Goal: Task Accomplishment & Management: Manage account settings

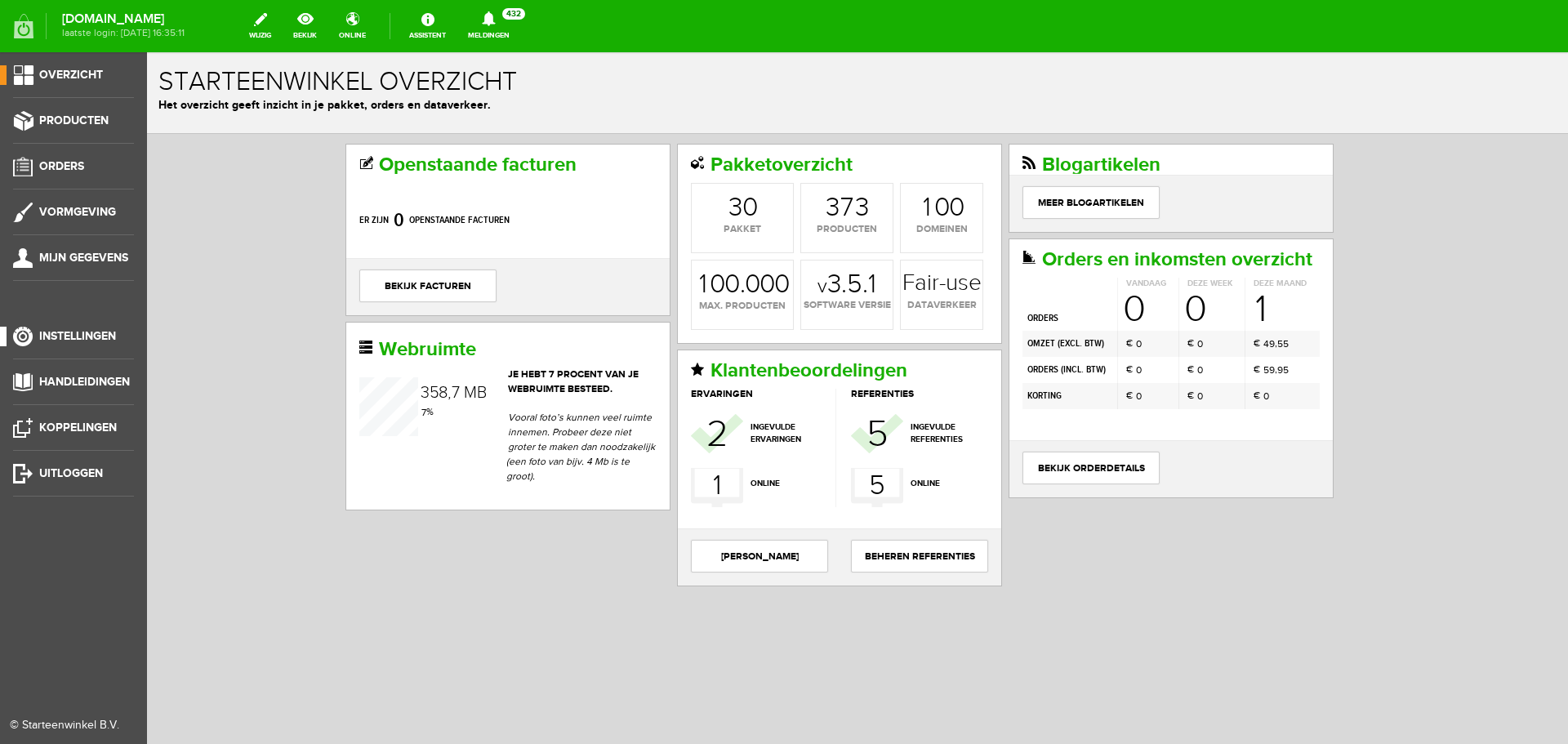
click at [84, 330] on span "Instellingen" at bounding box center [77, 335] width 77 height 14
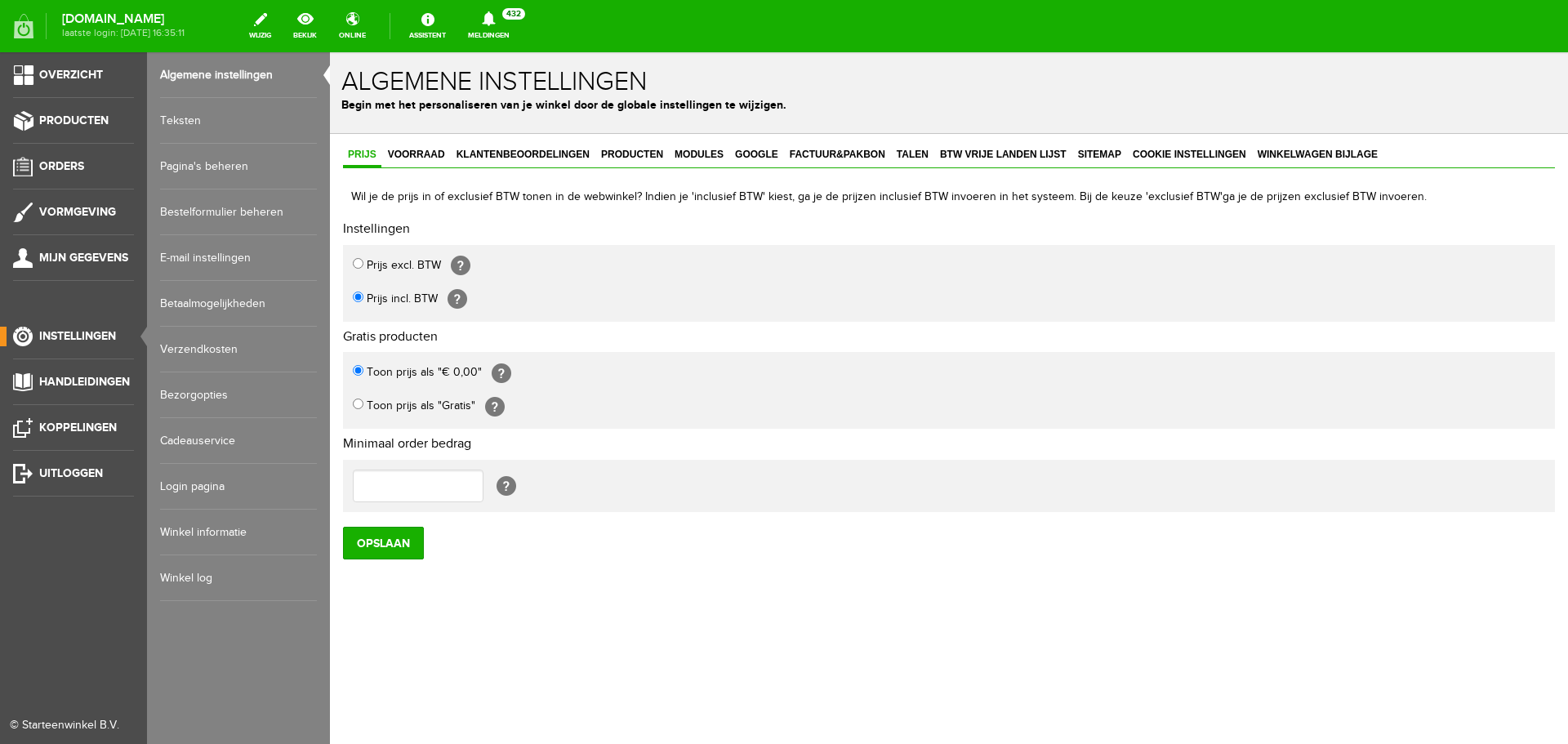
click at [239, 166] on link "Pagina's beheren" at bounding box center [239, 165] width 157 height 45
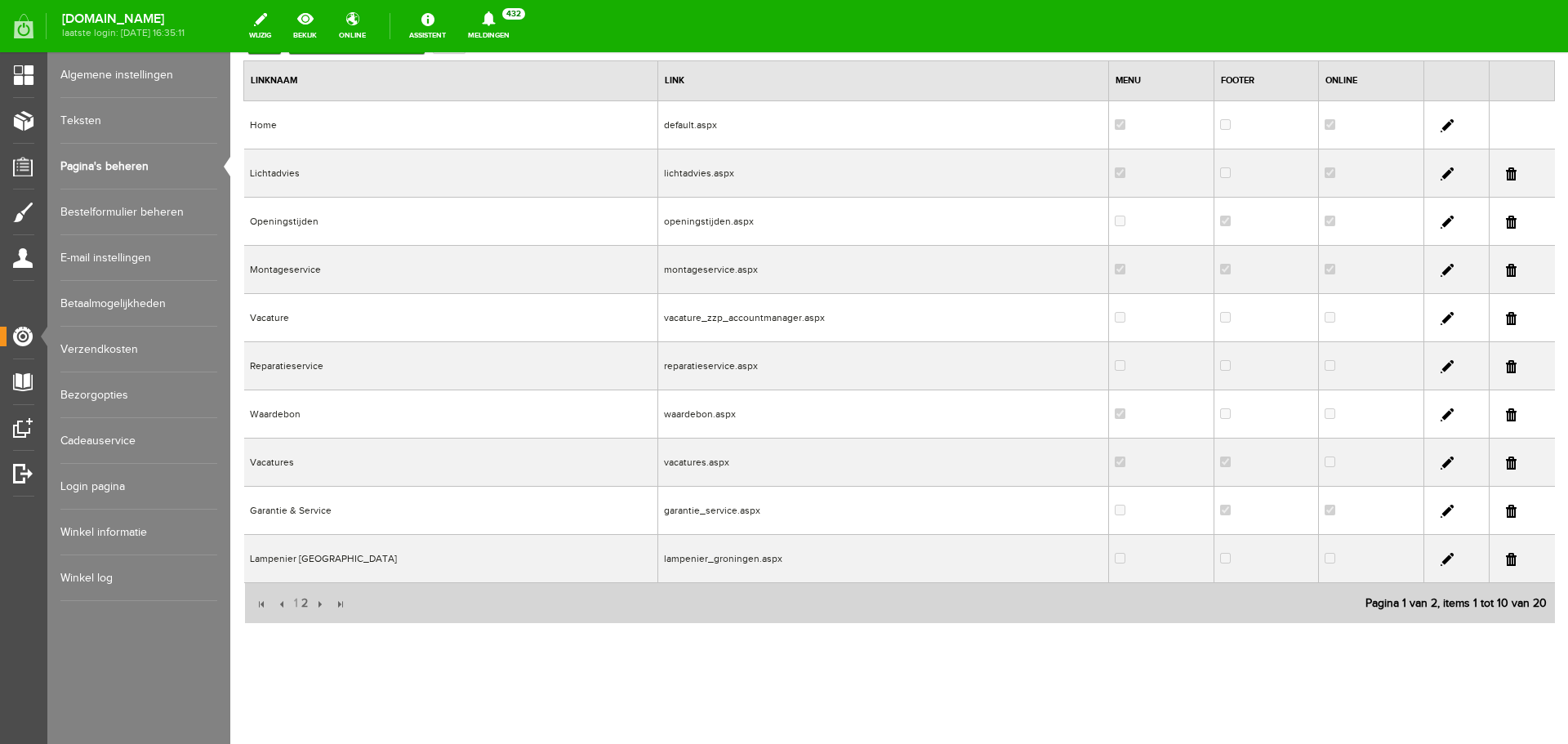
scroll to position [159, 0]
click at [1440, 459] on link at bounding box center [1447, 460] width 13 height 13
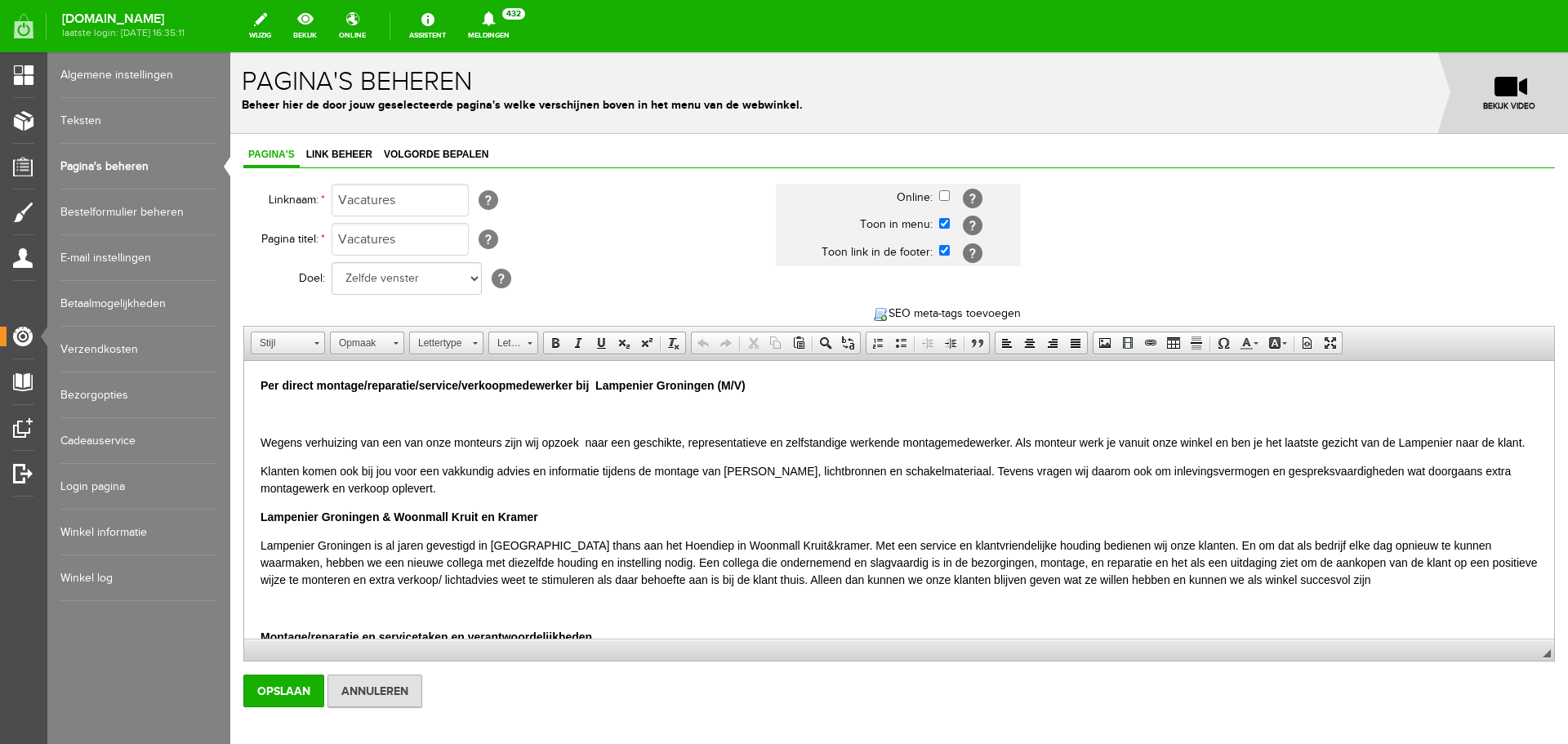
scroll to position [0, 0]
drag, startPoint x: 460, startPoint y: 382, endPoint x: 262, endPoint y: 376, distance: 198.1
click at [262, 377] on p "Per direct montage/reparatie/service/verkoopmedewerker bij Lampenier Groningen …" at bounding box center [899, 385] width 1277 height 18
click at [426, 384] on strong "Vacature: verkoopmedewerker bij Lampenier Groningen (M/V)" at bounding box center [430, 385] width 339 height 13
click at [582, 383] on p "Vacature: verkoopadviseur bij Lampenier Groningen (M/V)" at bounding box center [899, 385] width 1277 height 18
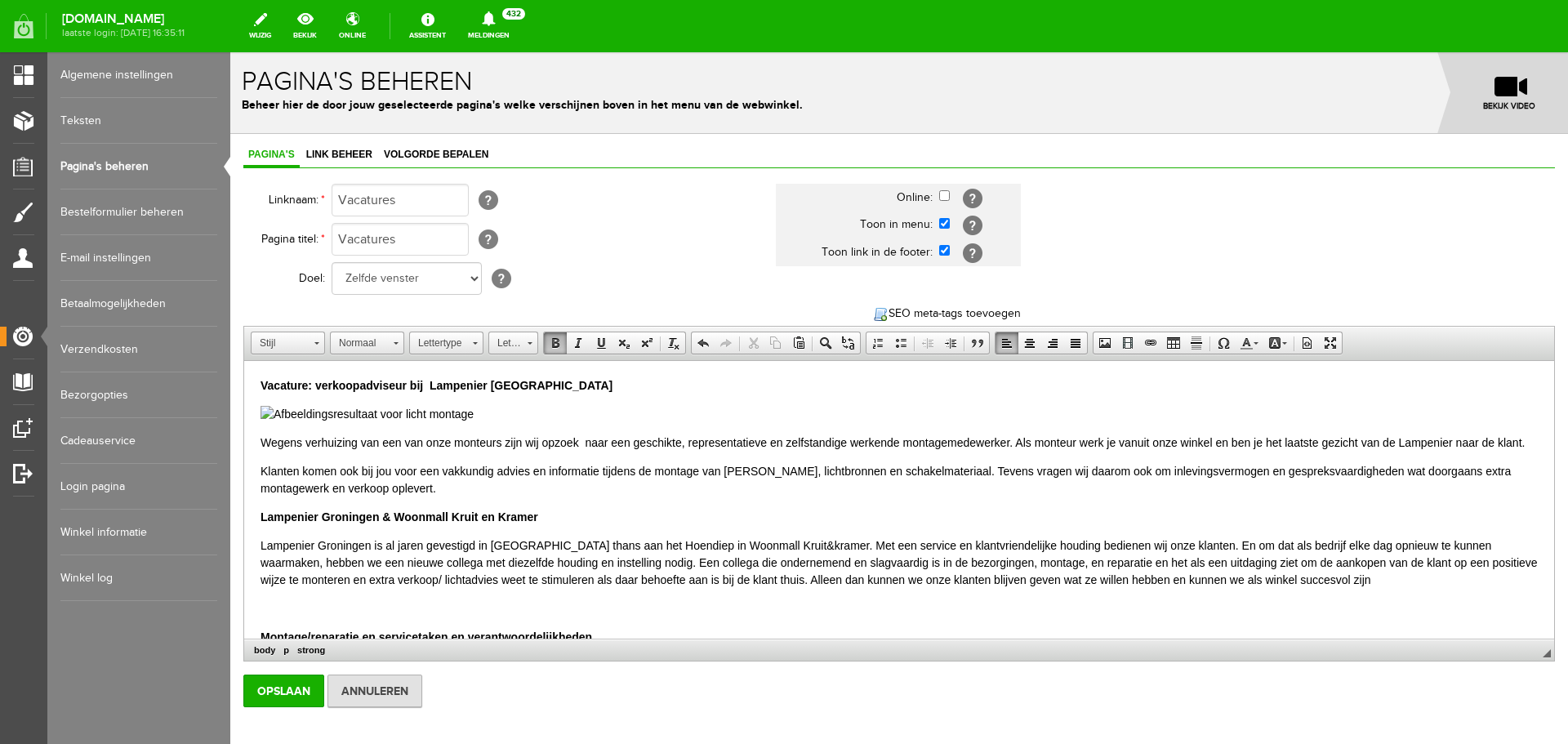
drag, startPoint x: 263, startPoint y: 441, endPoint x: 300, endPoint y: 463, distance: 43.0
click at [300, 451] on p "Wegens verhuizing van een van onze monteurs zijn wij opzoek naar een geschikte,…" at bounding box center [899, 443] width 1277 height 18
click at [773, 440] on p "Wij zijn per direct op zoek naar een verkoopadviseur voor 16 tot 24 uur per wee…" at bounding box center [899, 443] width 1277 height 18
click at [927, 441] on p "Wij zijn per direct op zoek naar een verkoopadviseur voor 16 tot 24 uur per wee…" at bounding box center [899, 443] width 1277 height 18
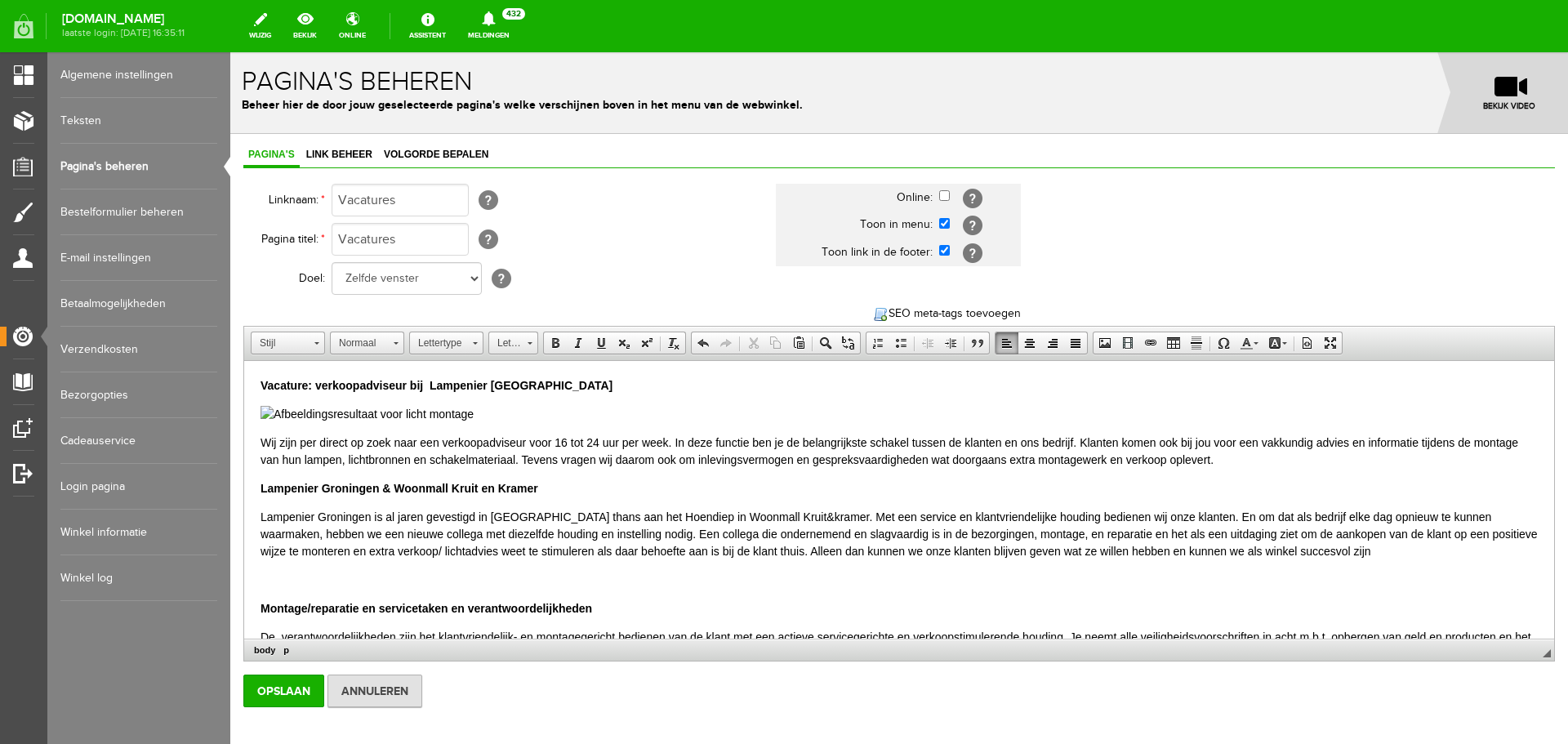
click at [1176, 442] on p "Wij zijn per direct op zoek naar een verkoopadviseur voor 16 tot 24 uur per wee…" at bounding box center [899, 451] width 1277 height 34
drag, startPoint x: 1342, startPoint y: 439, endPoint x: 1217, endPoint y: 440, distance: 125.0
click at [1217, 440] on p "Wij zijn per direct op zoek naar een verkoopadviseur voor 16 tot 24 uur per wee…" at bounding box center [899, 451] width 1277 height 34
click at [1296, 448] on span "Knippen" at bounding box center [1314, 448] width 87 height 20
click at [1269, 441] on p "Wij zijn per direct op zoek naar een verkoopadviseur voor 16 tot 24 uur per wee…" at bounding box center [899, 451] width 1277 height 34
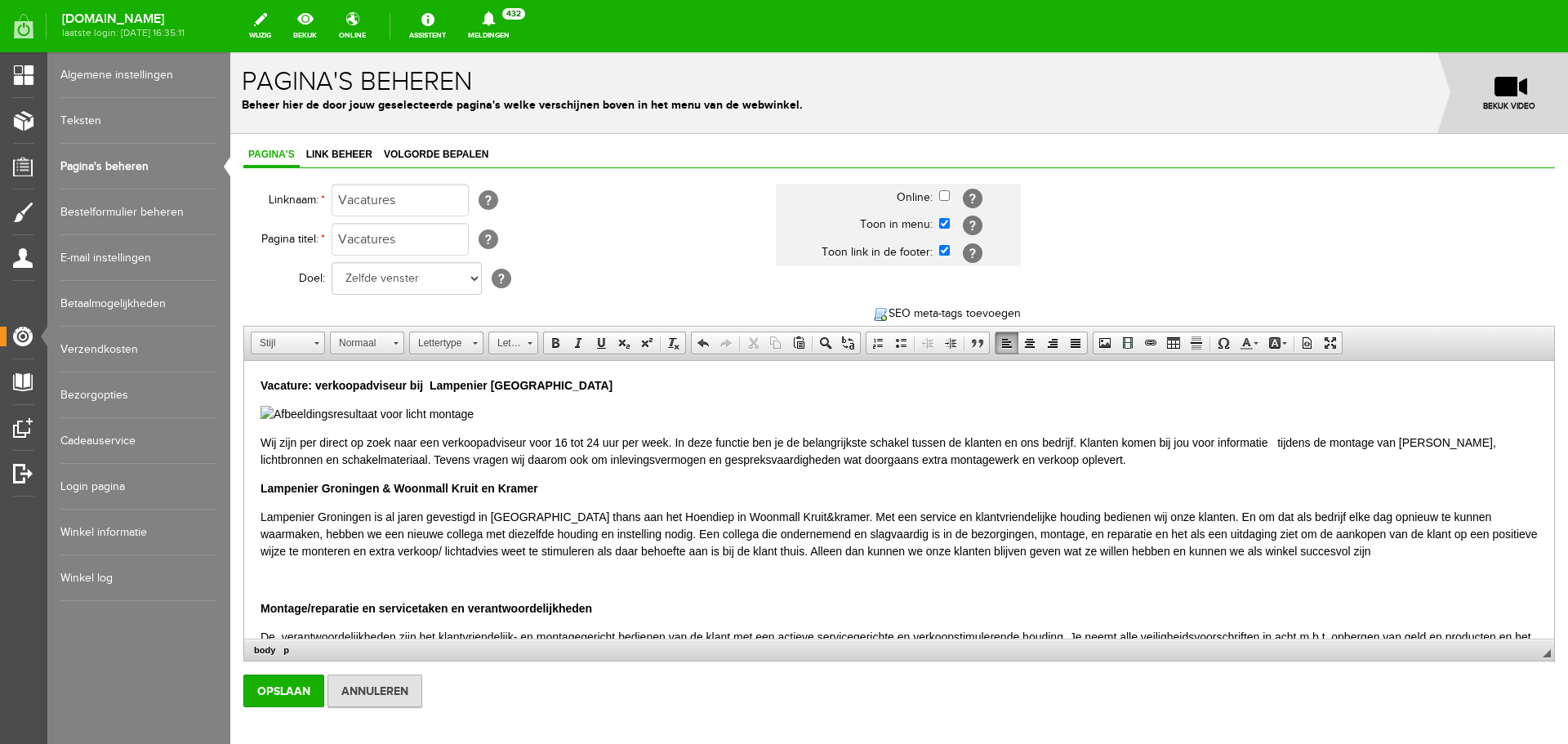
click at [1269, 441] on p "Wij zijn per direct op zoek naar een verkoopadviseur voor 16 tot 24 uur per wee…" at bounding box center [899, 451] width 1277 height 34
click at [1338, 460] on span "Plakken" at bounding box center [1368, 463] width 87 height 20
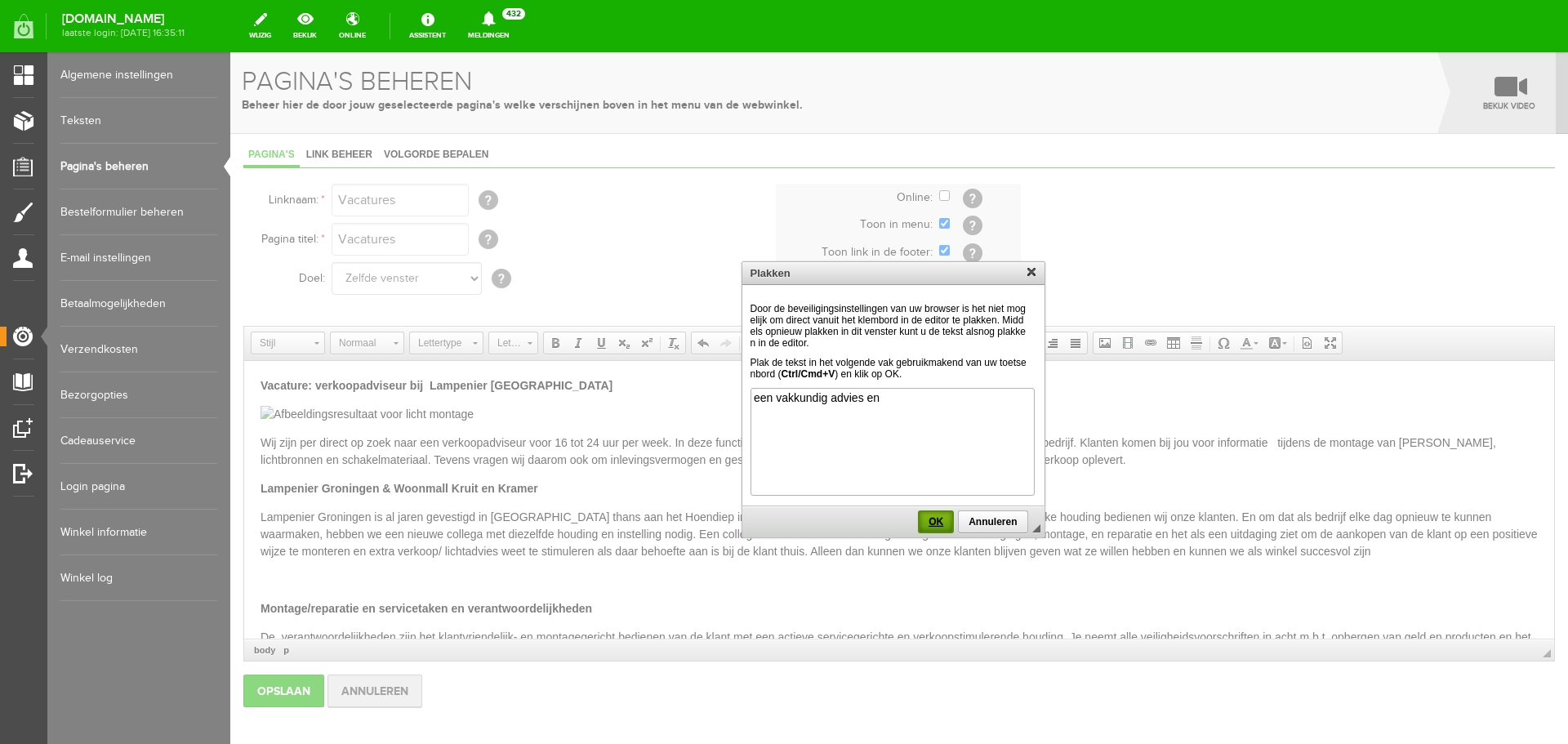
click at [936, 518] on span "OK" at bounding box center [936, 521] width 32 height 11
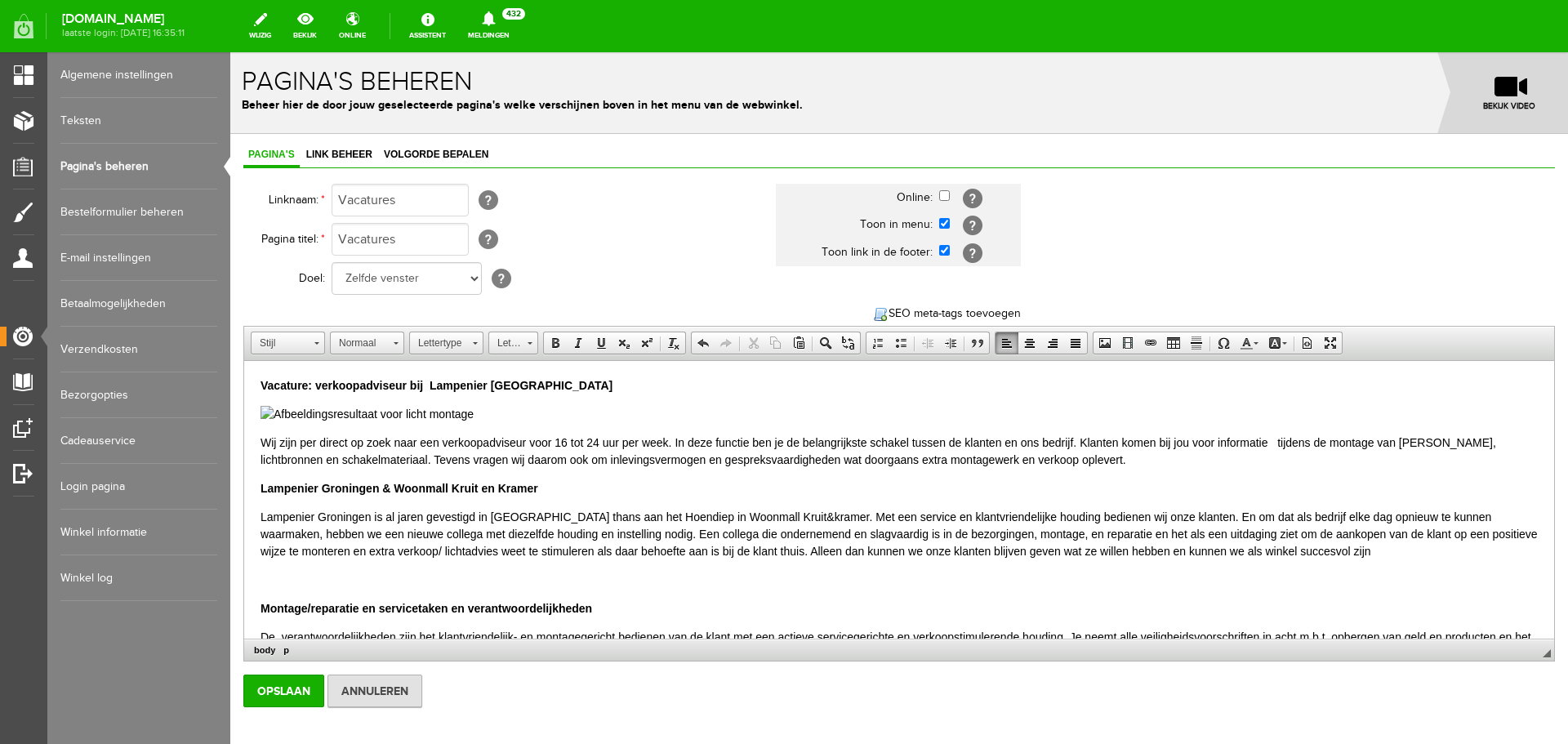
click at [1268, 435] on p "Wij zijn per direct op zoek naar een verkoopadviseur voor 16 tot 24 uur per wee…" at bounding box center [899, 451] width 1277 height 34
drag, startPoint x: 1406, startPoint y: 443, endPoint x: 1507, endPoint y: 443, distance: 101.0
click at [1507, 443] on p "Wij zijn per direct op zoek naar een verkoopadviseur voor 16 tot 24 uur per wee…" at bounding box center [899, 451] width 1277 height 34
drag, startPoint x: 1501, startPoint y: 442, endPoint x: 1407, endPoint y: 450, distance: 94.3
click at [1407, 450] on p "Wij zijn per direct op zoek naar een verkoopadviseur voor 16 tot 24 uur per wee…" at bounding box center [899, 451] width 1277 height 34
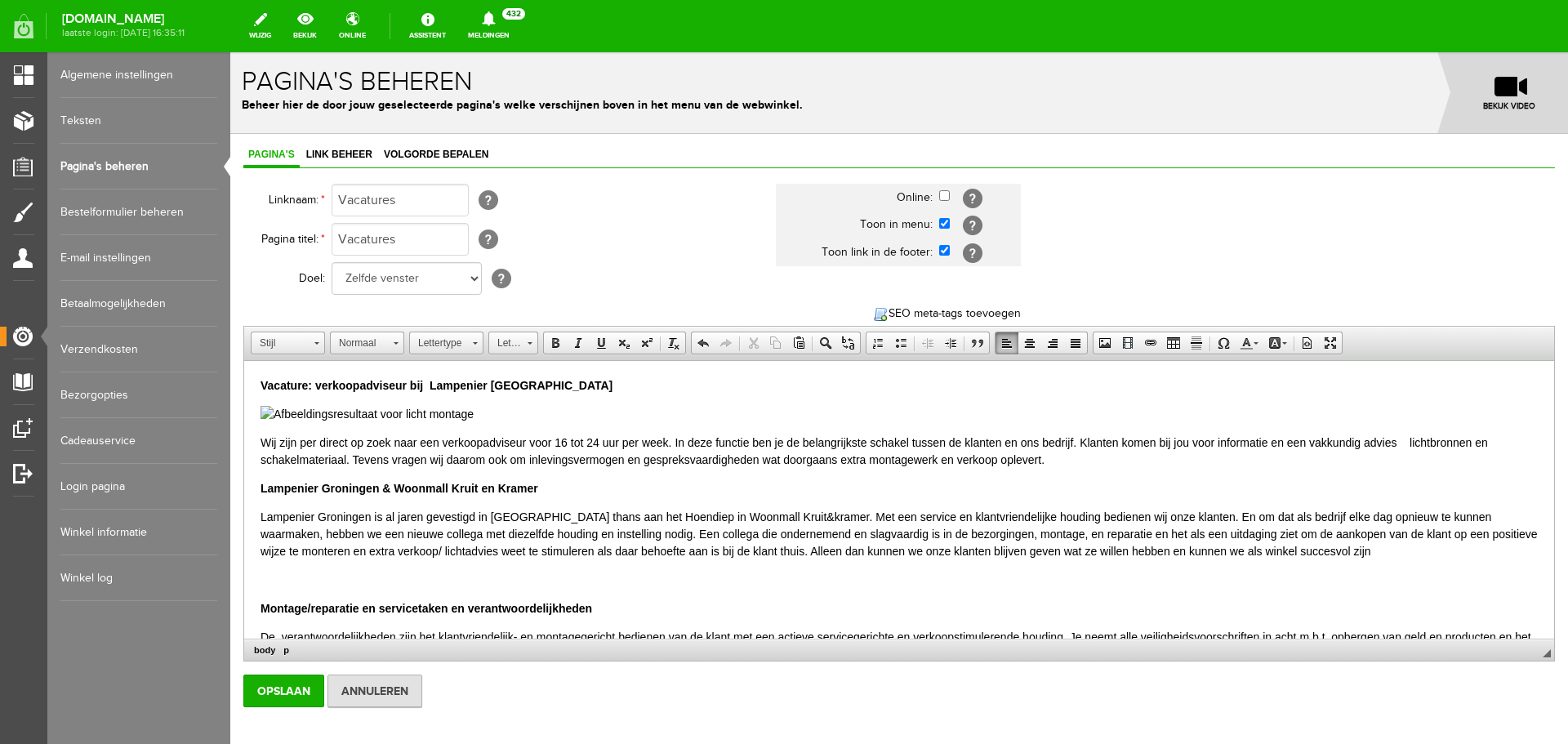
click at [1488, 438] on p "Wij zijn per direct op zoek naar een verkoopadviseur voor 16 tot 24 uur per wee…" at bounding box center [899, 451] width 1277 height 34
drag, startPoint x: 1488, startPoint y: 444, endPoint x: 1407, endPoint y: 446, distance: 81.0
click at [1407, 446] on p "Wij zijn per direct op zoek naar een verkoopadviseur voor 16 tot 24 uur per wee…" at bounding box center [899, 451] width 1277 height 34
drag, startPoint x: 1497, startPoint y: 438, endPoint x: 1406, endPoint y: 433, distance: 91.1
click at [1406, 434] on p "Wij zijn per direct op zoek naar een verkoopadviseur voor 16 tot 24 uur per wee…" at bounding box center [899, 451] width 1277 height 34
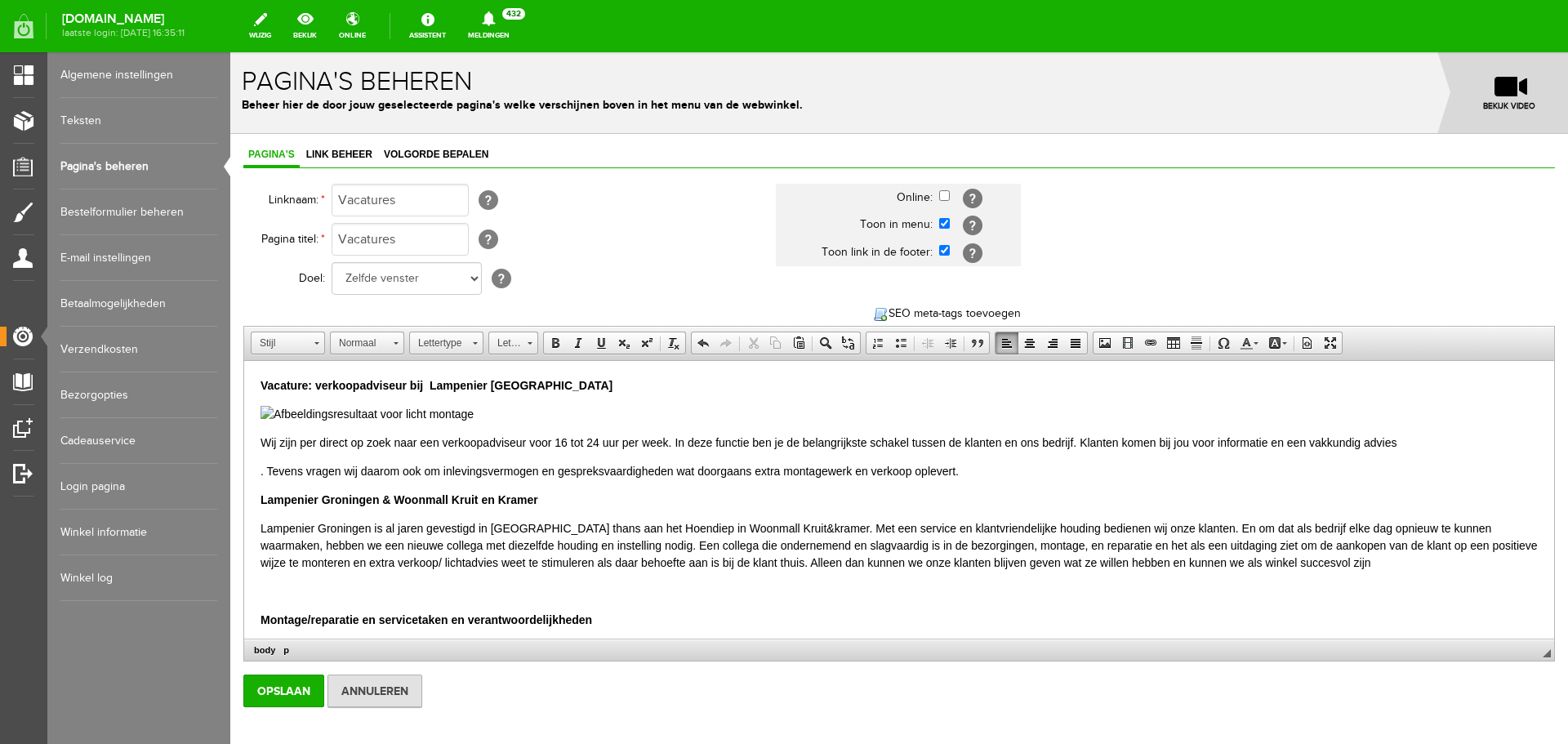
click at [1421, 448] on p "Wij zijn per direct op zoek naar een verkoopadviseur voor 16 tot 24 uur per wee…" at bounding box center [899, 443] width 1277 height 18
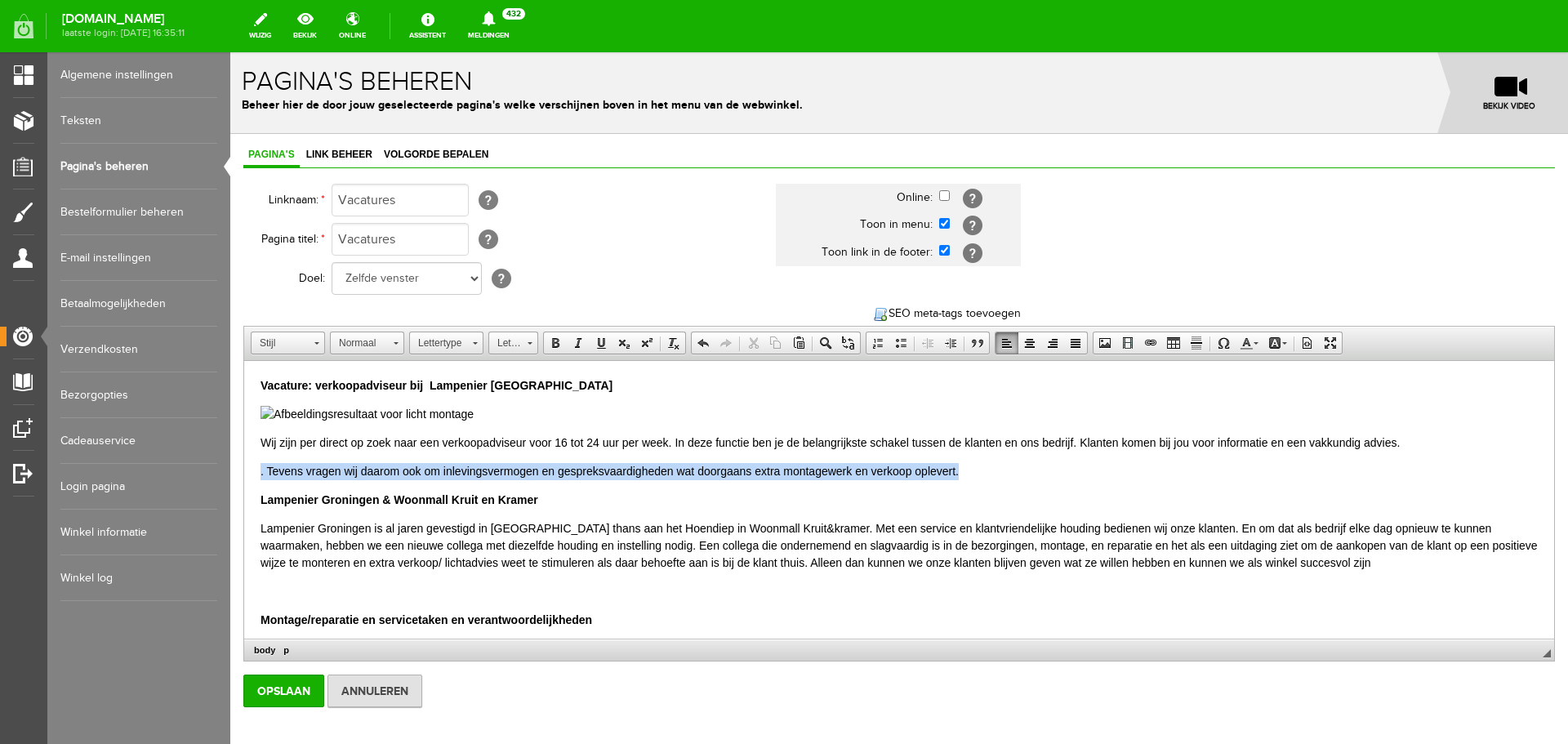
drag, startPoint x: 971, startPoint y: 468, endPoint x: 257, endPoint y: 462, distance: 714.0
click at [257, 462] on html "Vacature: verkoopadviseur bij Lampenier Groningen Wij zijn per direct op zoek n…" at bounding box center [899, 757] width 1310 height 793
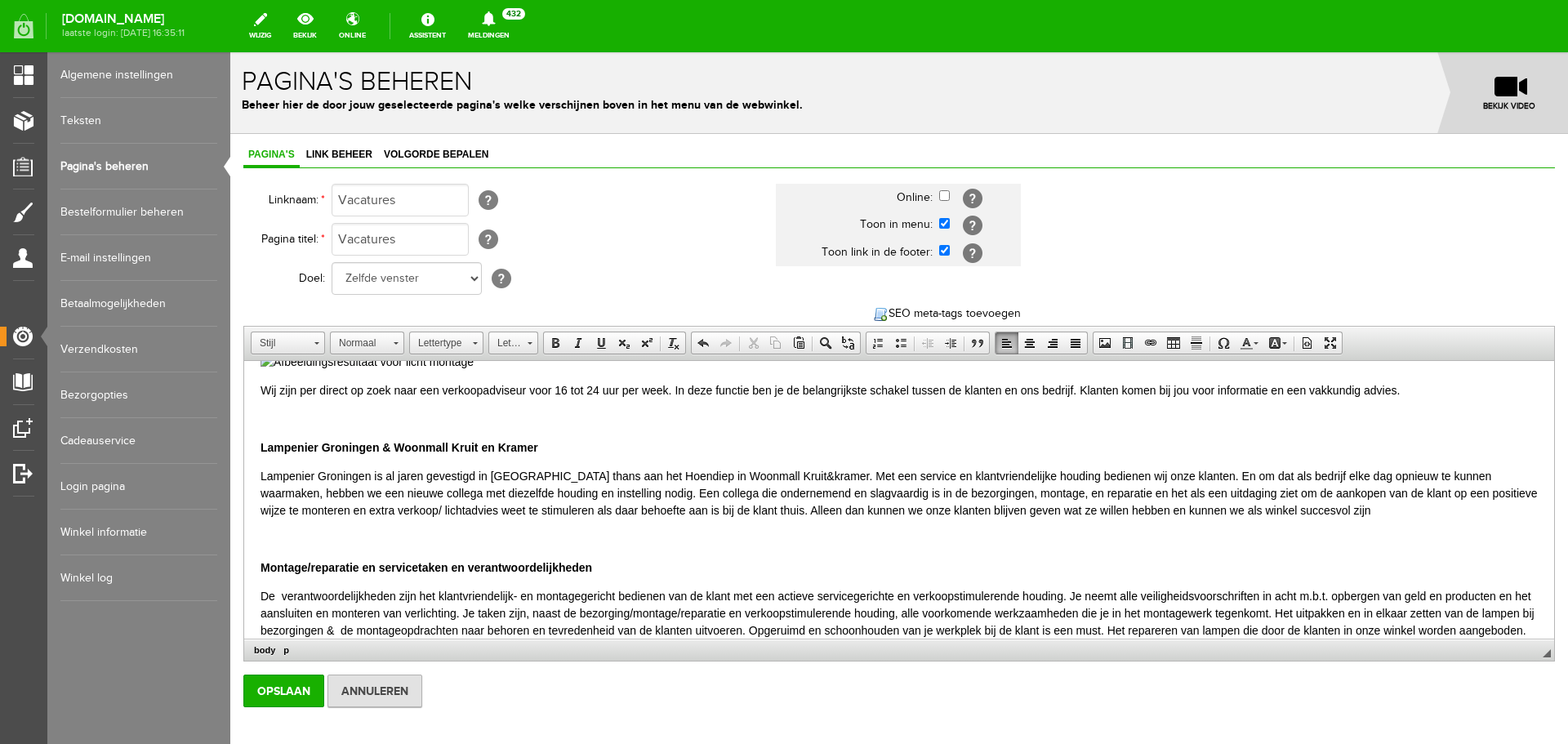
scroll to position [81, 0]
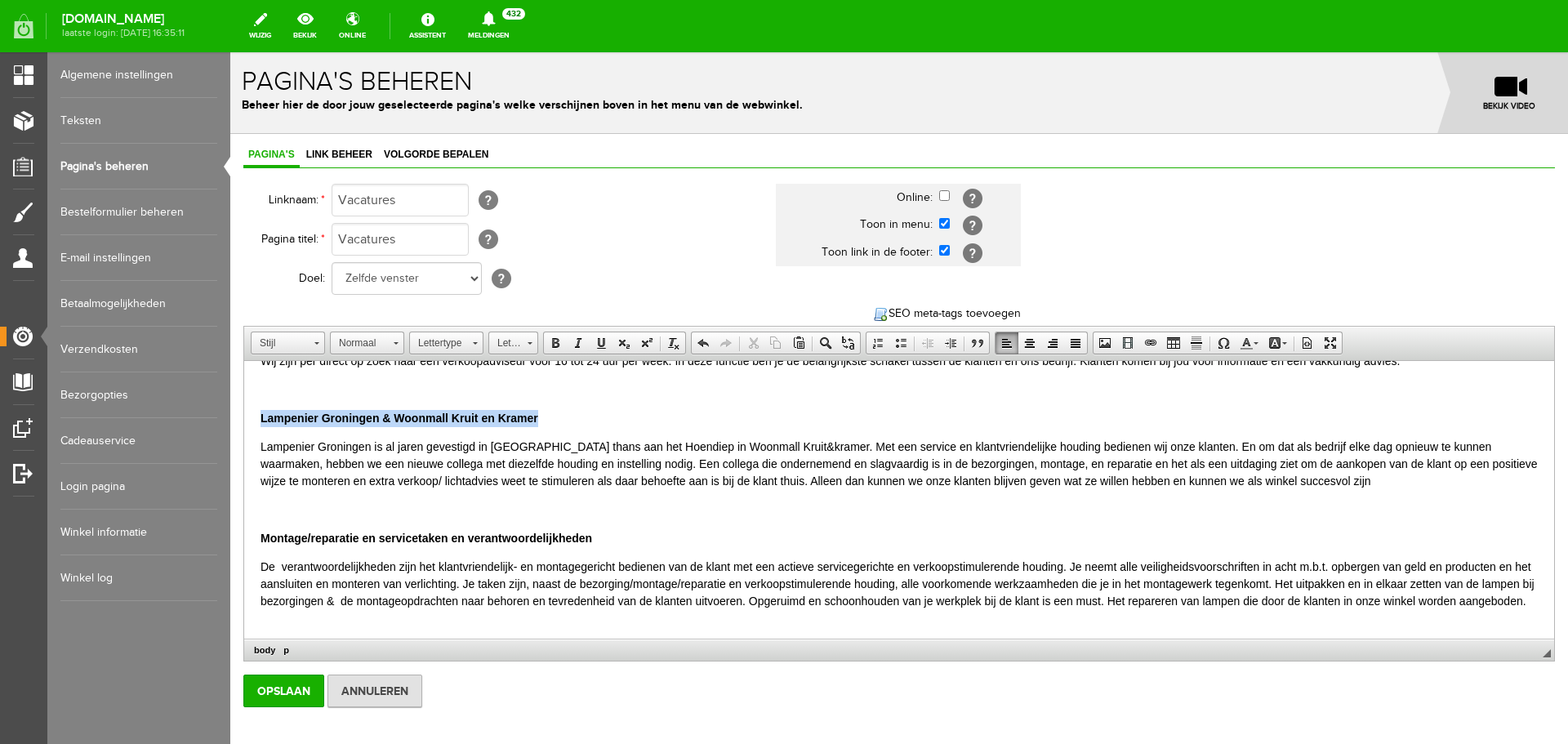
drag, startPoint x: 544, startPoint y: 418, endPoint x: 252, endPoint y: 416, distance: 292.0
click at [252, 416] on html "Vacature: verkoopadviseur bij Lampenier Groningen Wij zijn per direct op zoek n…" at bounding box center [899, 676] width 1310 height 793
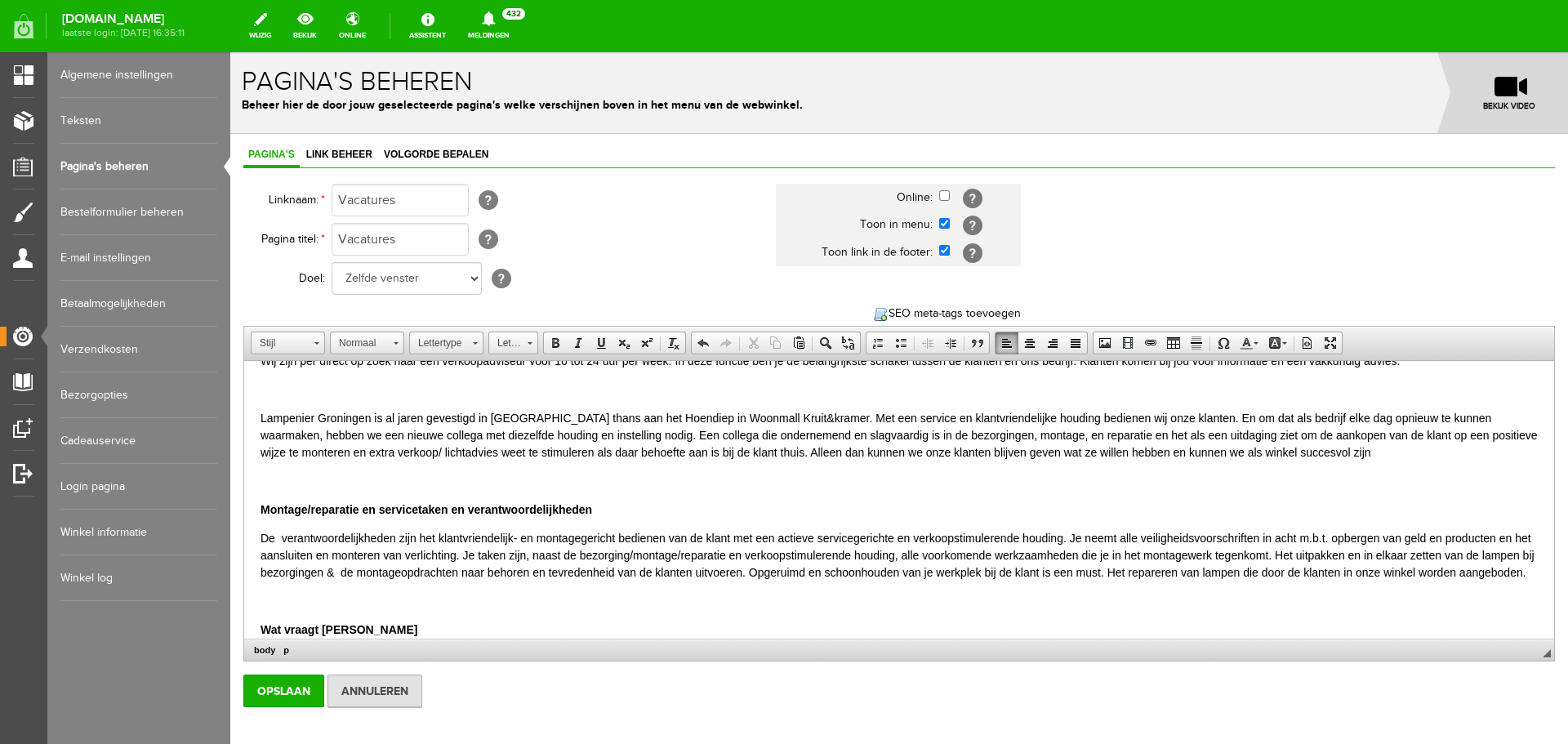
click at [736, 417] on p "Lampenier Groningen is al jaren gevestigd in [GEOGRAPHIC_DATA] thans aan het Ho…" at bounding box center [899, 435] width 1277 height 52
